Goal: Task Accomplishment & Management: Complete application form

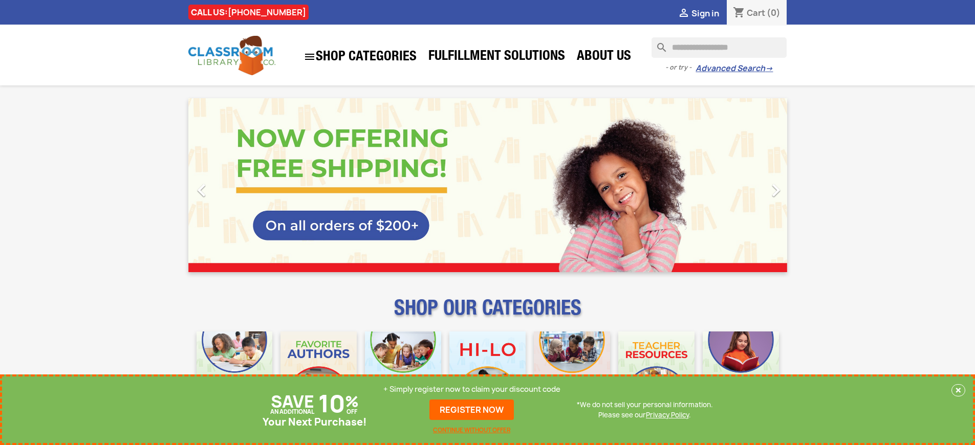
click at [472, 389] on p "+ Simply register now to claim your discount code" at bounding box center [471, 389] width 177 height 10
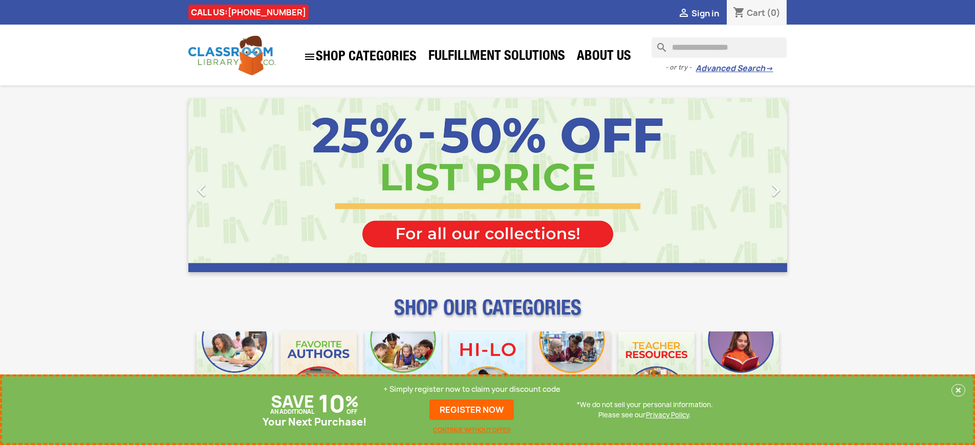
click at [472, 389] on p "+ Simply register now to claim your discount code" at bounding box center [471, 389] width 177 height 10
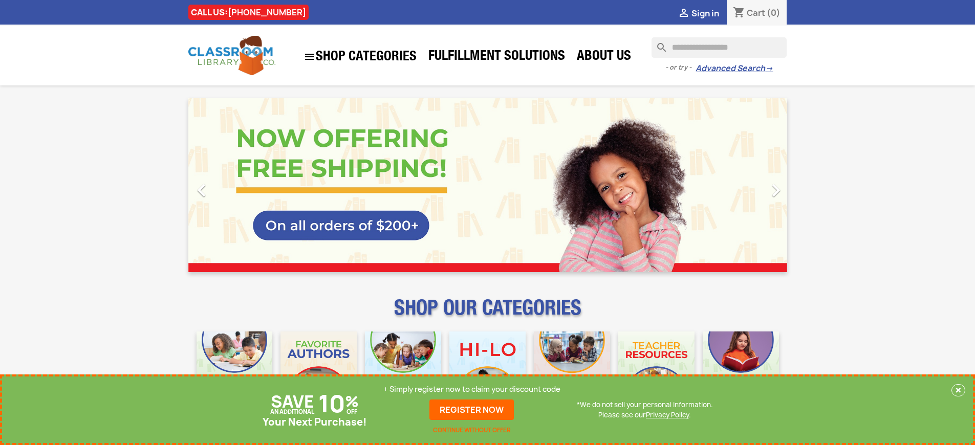
click at [472, 389] on p "+ Simply register now to claim your discount code" at bounding box center [471, 389] width 177 height 10
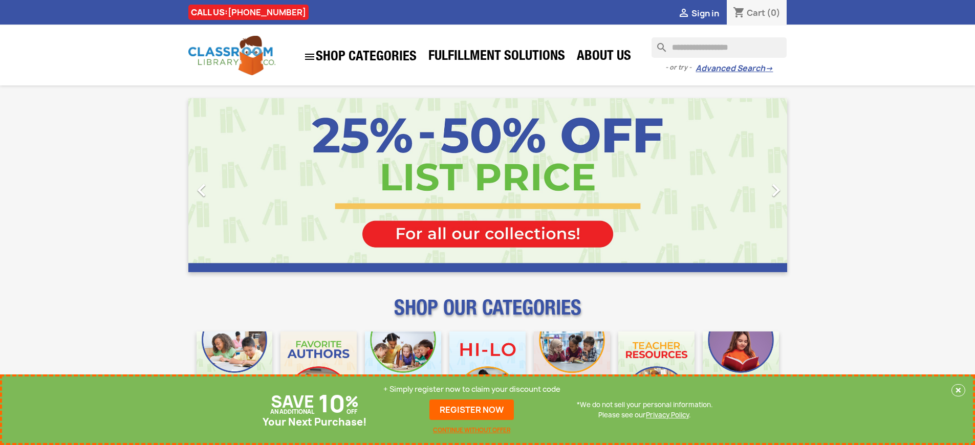
click at [472, 389] on p "+ Simply register now to claim your discount code" at bounding box center [471, 389] width 177 height 10
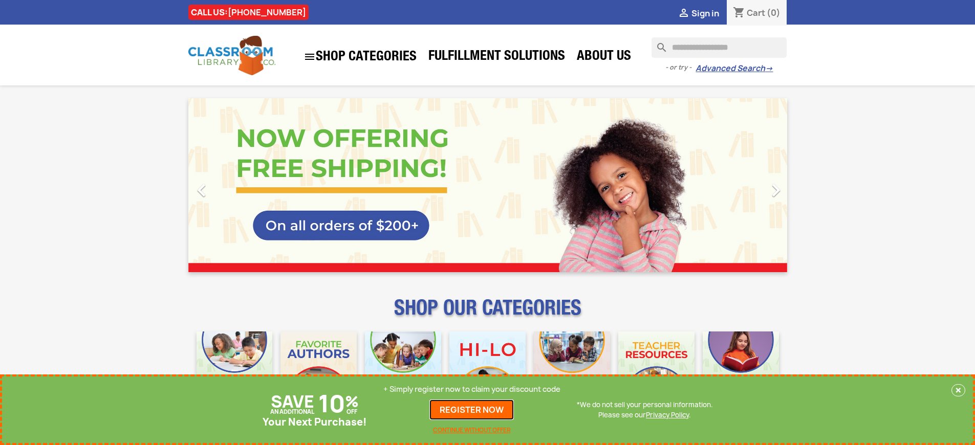
click at [472, 410] on link "REGISTER NOW" at bounding box center [471, 410] width 84 height 20
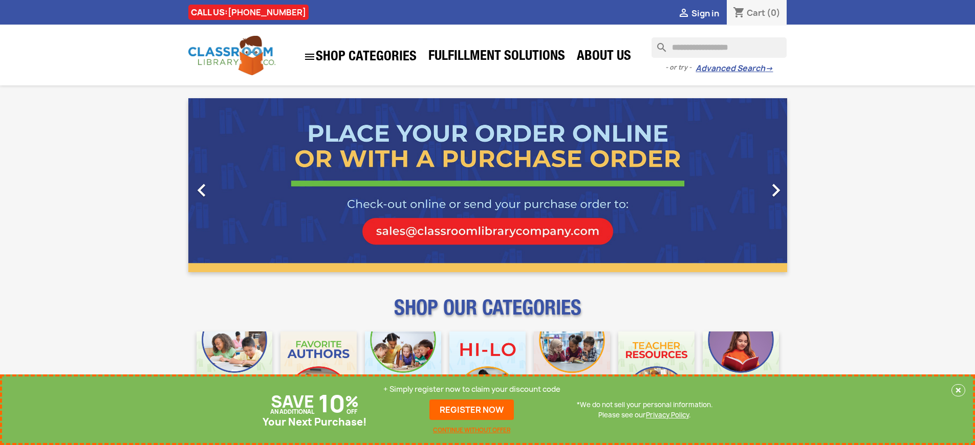
click at [472, 389] on p "+ Simply register now to claim your discount code" at bounding box center [471, 389] width 177 height 10
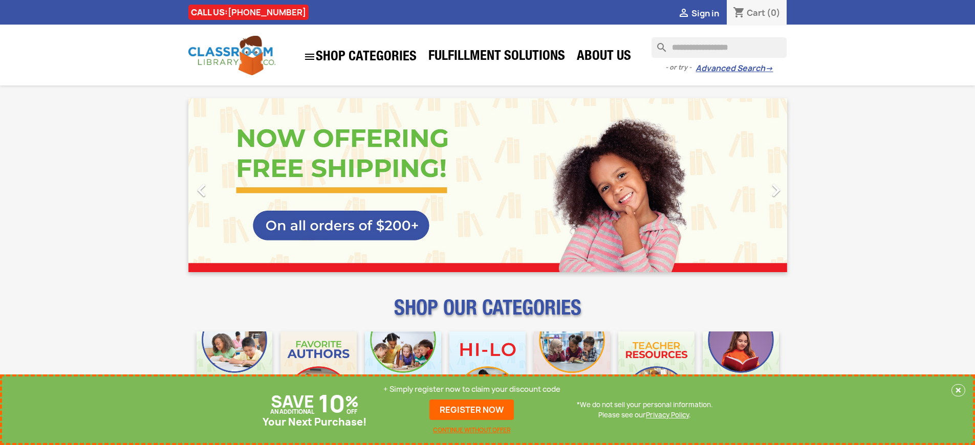
click at [472, 389] on p "+ Simply register now to claim your discount code" at bounding box center [471, 389] width 177 height 10
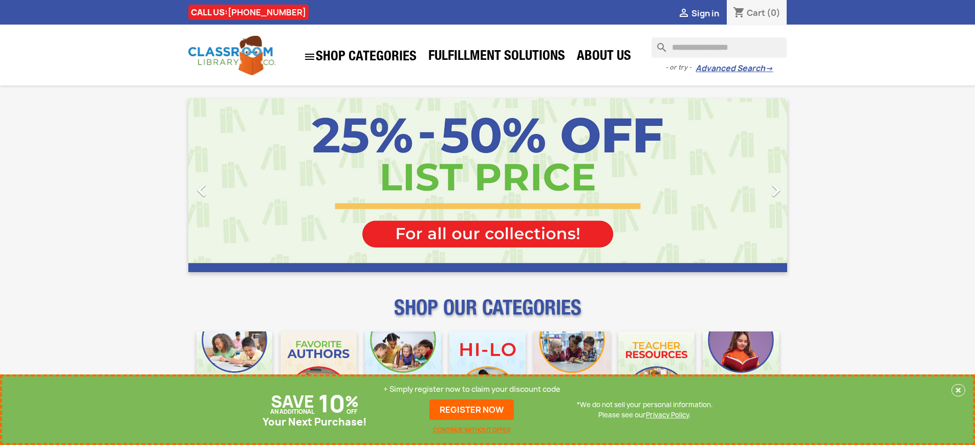
click at [472, 389] on p "+ Simply register now to claim your discount code" at bounding box center [471, 389] width 177 height 10
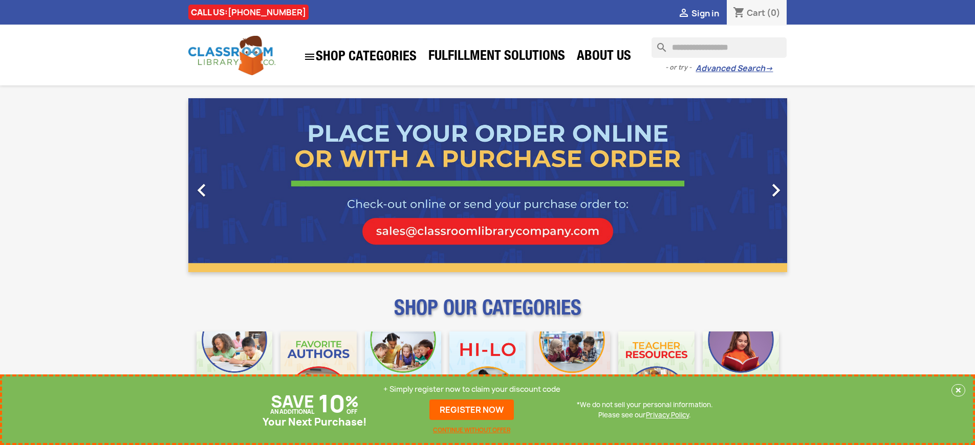
click at [472, 389] on p "+ Simply register now to claim your discount code" at bounding box center [471, 389] width 177 height 10
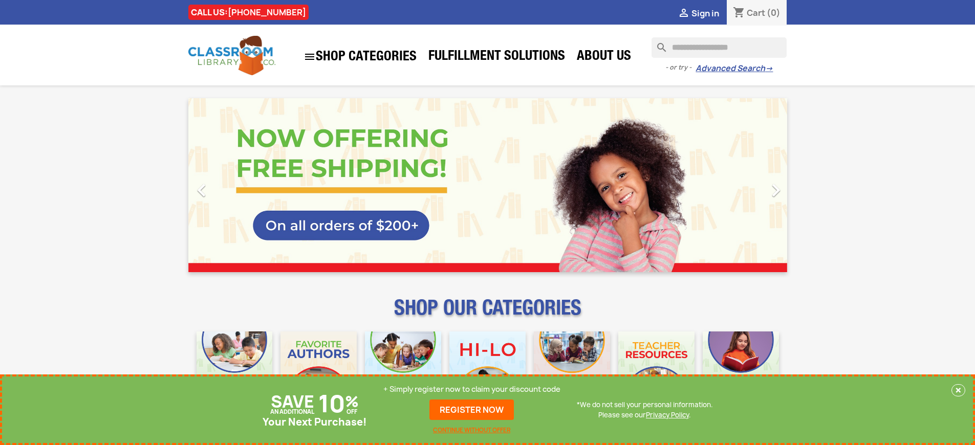
click at [472, 389] on p "+ Simply register now to claim your discount code" at bounding box center [471, 389] width 177 height 10
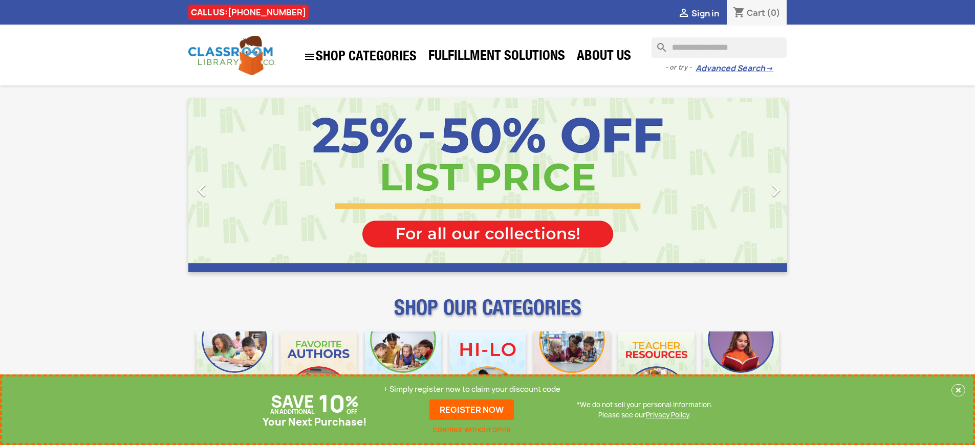
click at [472, 389] on p "+ Simply register now to claim your discount code" at bounding box center [471, 389] width 177 height 10
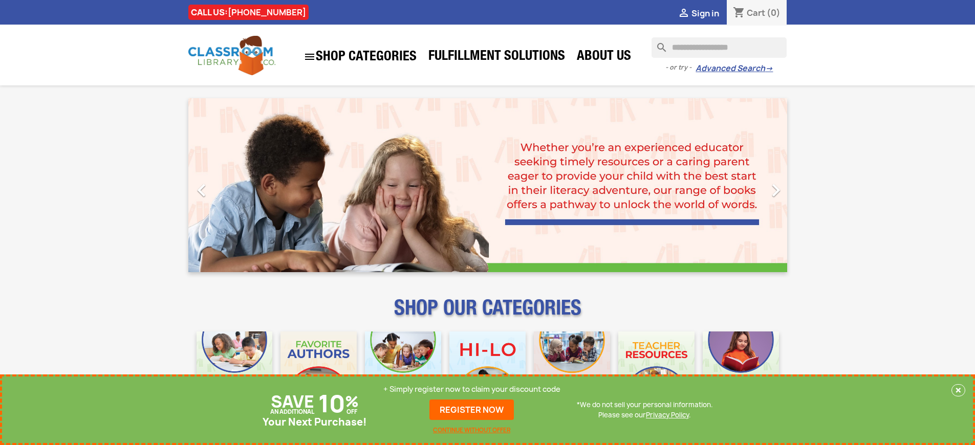
click at [472, 389] on p "+ Simply register now to claim your discount code" at bounding box center [471, 389] width 177 height 10
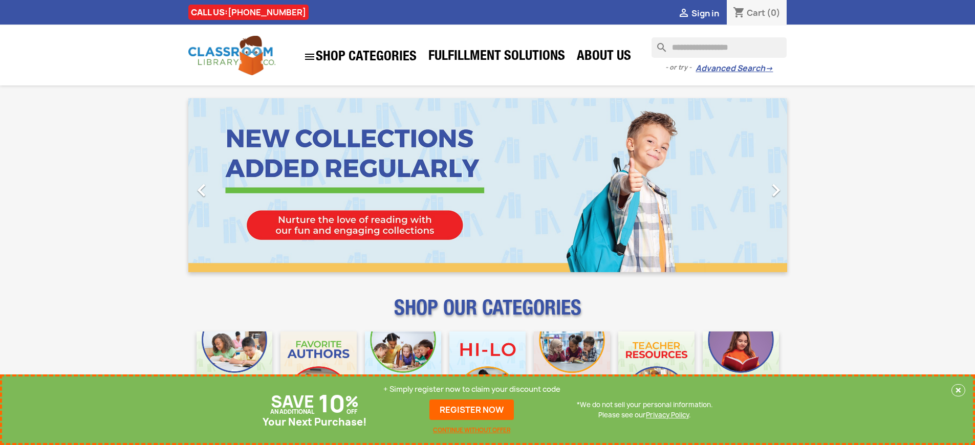
click at [472, 389] on p "+ Simply register now to claim your discount code" at bounding box center [471, 389] width 177 height 10
click at [472, 410] on link "REGISTER NOW" at bounding box center [471, 410] width 84 height 20
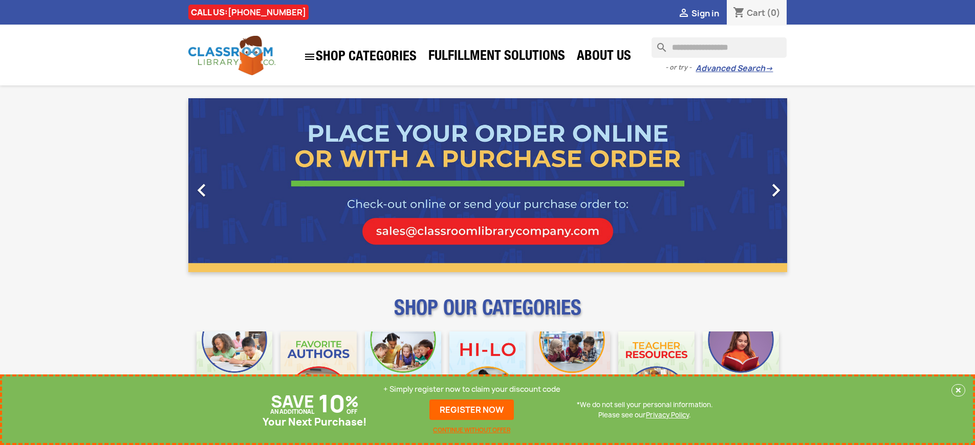
click at [472, 389] on p "+ Simply register now to claim your discount code" at bounding box center [471, 389] width 177 height 10
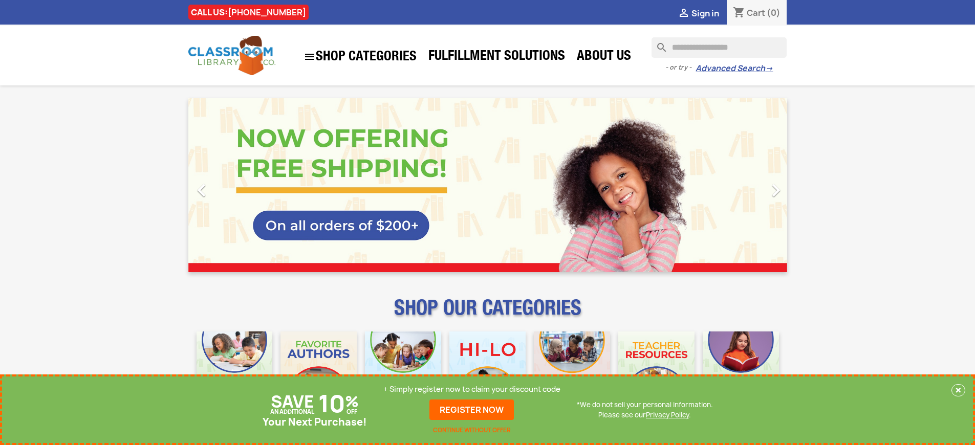
click at [472, 389] on p "+ Simply register now to claim your discount code" at bounding box center [471, 389] width 177 height 10
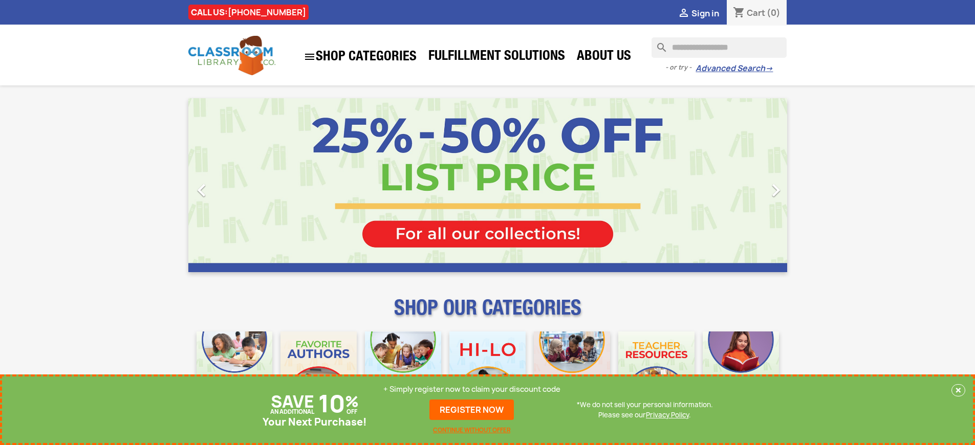
click at [472, 389] on p "+ Simply register now to claim your discount code" at bounding box center [471, 389] width 177 height 10
click at [472, 410] on link "REGISTER NOW" at bounding box center [471, 410] width 84 height 20
